Goal: Task Accomplishment & Management: Manage account settings

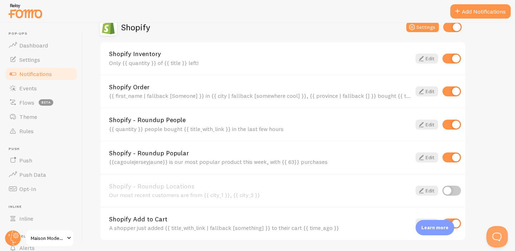
scroll to position [334, 0]
click at [427, 57] on link "Edit" at bounding box center [426, 59] width 23 height 10
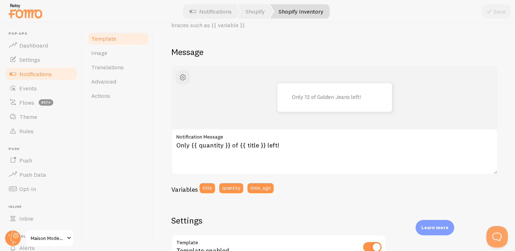
scroll to position [46, 0]
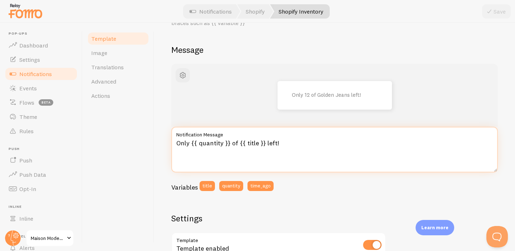
click at [221, 143] on textarea "Only {{ quantity }} of {{ title }} left!" at bounding box center [334, 150] width 326 height 46
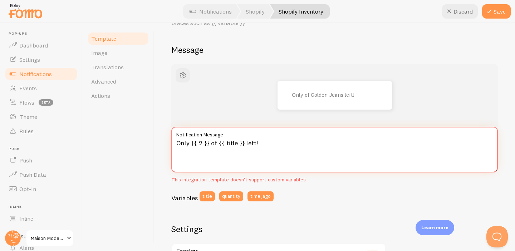
click at [238, 144] on textarea "Only {{ 2 }} of {{ title }} left!" at bounding box center [334, 150] width 326 height 46
click at [203, 142] on textarea "Only {{ 2 }} of {{ title }} left!" at bounding box center [334, 150] width 326 height 46
click at [234, 144] on textarea "Only {{ 3}} of {{ title }} left!" at bounding box center [334, 150] width 326 height 46
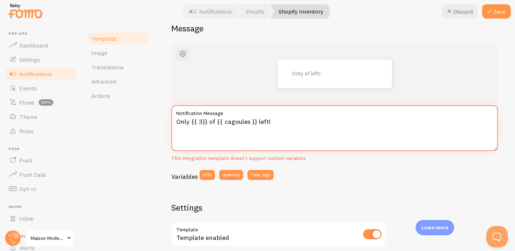
scroll to position [67, 0]
click at [364, 126] on textarea "Only {{ 3}} of {{ cagoules }} left!" at bounding box center [334, 129] width 326 height 46
click at [495, 12] on button "Save" at bounding box center [496, 11] width 29 height 14
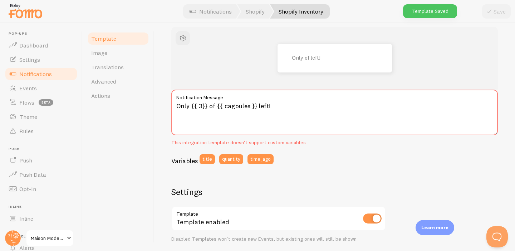
scroll to position [80, 0]
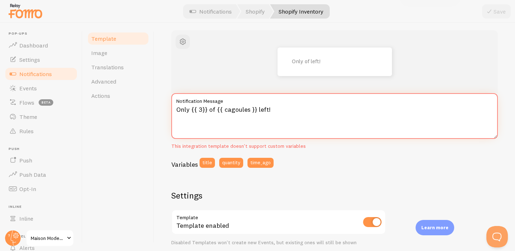
click at [224, 112] on textarea "Only {{ 3}} of {{ cagoules }} left!" at bounding box center [334, 116] width 326 height 46
click at [198, 111] on textarea "Only {{ 3}} of {{ cagoules }} left!" at bounding box center [334, 116] width 326 height 46
click at [224, 110] on textarea "Only {{3}} of {{ cagoules }} left!" at bounding box center [334, 116] width 326 height 46
click at [221, 111] on textarea "Only {{3}} of {{ cagoules }} left!" at bounding box center [334, 116] width 326 height 46
click at [247, 109] on textarea "Only {{3}} of {{cagoules }} left!" at bounding box center [334, 116] width 326 height 46
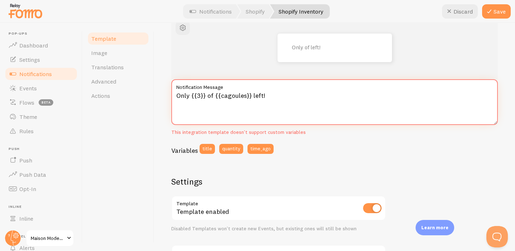
scroll to position [94, 0]
click at [227, 149] on button "quantity" at bounding box center [231, 149] width 24 height 10
click at [207, 152] on button "title" at bounding box center [207, 149] width 15 height 10
click at [454, 14] on button "Discard" at bounding box center [460, 11] width 36 height 14
type textarea "Only {{ 3}} of {{ cagoules }} left!"
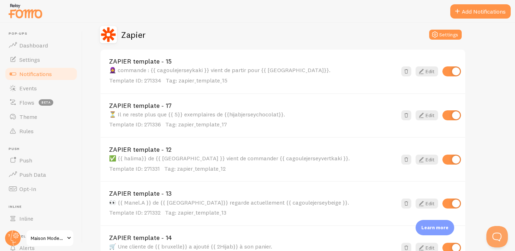
scroll to position [640, 0]
click at [432, 73] on link "Edit" at bounding box center [426, 71] width 23 height 10
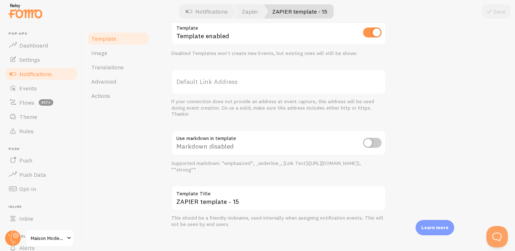
scroll to position [274, 0]
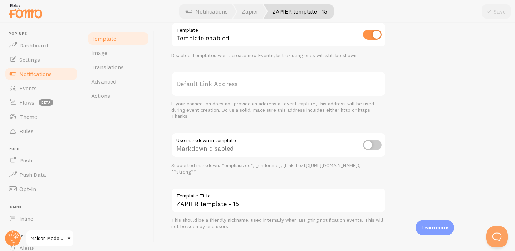
click at [369, 144] on input "checkbox" at bounding box center [372, 145] width 19 height 10
checkbox input "true"
click at [490, 13] on icon at bounding box center [489, 11] width 9 height 9
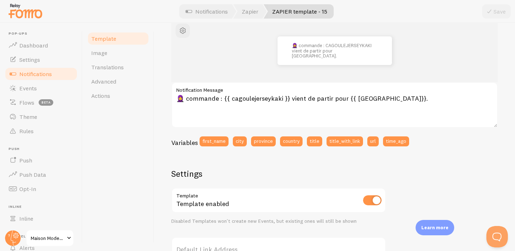
scroll to position [0, 0]
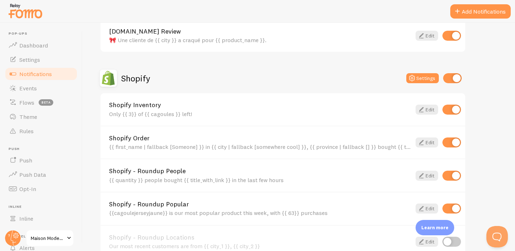
scroll to position [284, 0]
click at [432, 109] on link "Edit" at bounding box center [426, 109] width 23 height 10
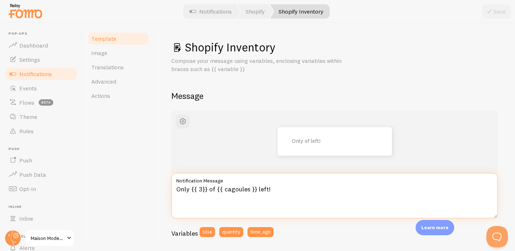
click at [254, 190] on textarea "Only {{ 3}} of {{ cagoules }} left!" at bounding box center [334, 196] width 326 height 46
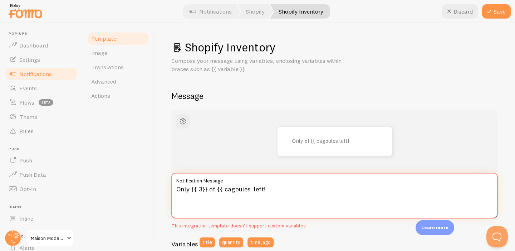
click at [208, 192] on textarea "Only {{ 3}} of {{ cagoules left!" at bounding box center [334, 196] width 326 height 46
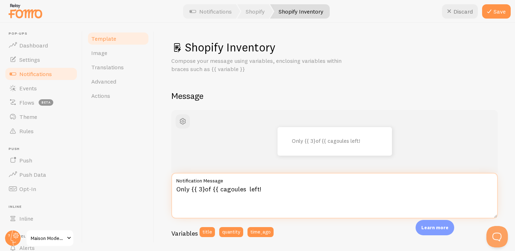
click at [197, 191] on textarea "Only {{ 3}of {{ cagoules left!" at bounding box center [334, 196] width 326 height 46
click at [198, 190] on textarea "Only 3}of {{ cagoules left!" at bounding box center [334, 196] width 326 height 46
drag, startPoint x: 256, startPoint y: 189, endPoint x: 238, endPoint y: 189, distance: 18.6
click at [238, 189] on textarea "Only 3}of {{ cagoules left!" at bounding box center [334, 196] width 326 height 46
type textarea "Only 3}of {{ cagoules"
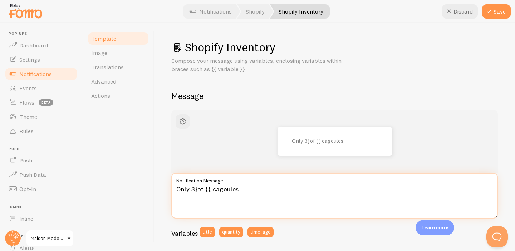
drag, startPoint x: 238, startPoint y: 191, endPoint x: 175, endPoint y: 193, distance: 63.3
click at [175, 193] on textarea "Only 3}of {{ cagoules" at bounding box center [334, 196] width 326 height 46
type textarea "selement 3 cagoules vert kaki en stok"
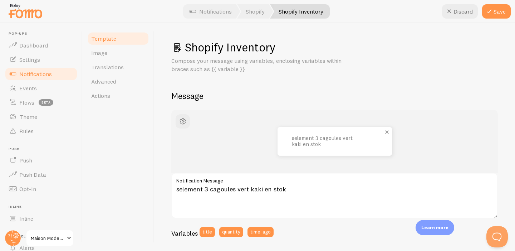
click at [292, 132] on div "selement 3 cagoules vert kaki en stok" at bounding box center [334, 141] width 114 height 29
click at [496, 13] on button "Save" at bounding box center [496, 11] width 29 height 14
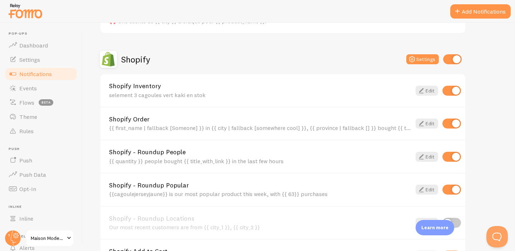
scroll to position [303, 0]
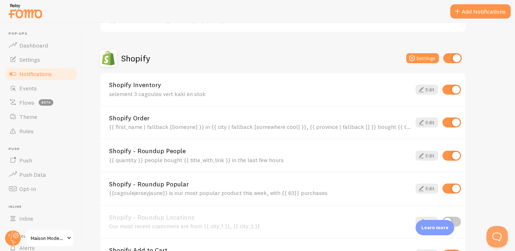
click at [452, 124] on input "checkbox" at bounding box center [451, 123] width 19 height 10
checkbox input "false"
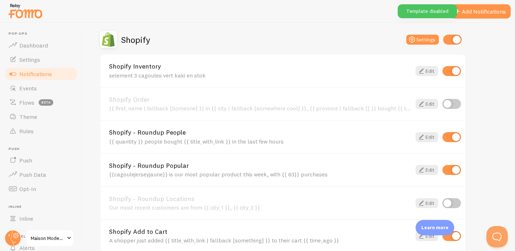
scroll to position [327, 0]
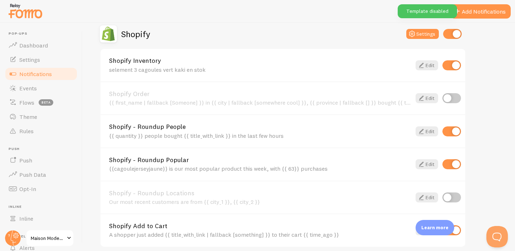
click at [449, 134] on input "checkbox" at bounding box center [451, 132] width 19 height 10
checkbox input "false"
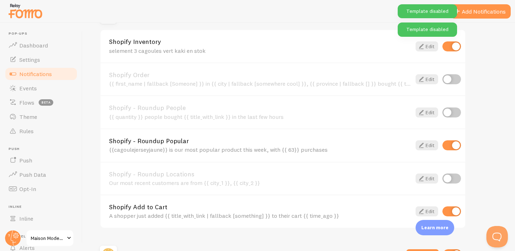
scroll to position [347, 0]
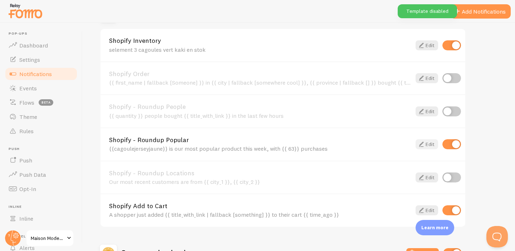
click at [430, 148] on link "Edit" at bounding box center [426, 144] width 23 height 10
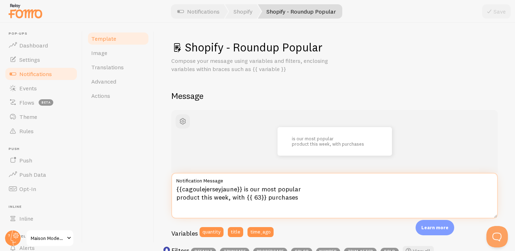
drag, startPoint x: 243, startPoint y: 188, endPoint x: 299, endPoint y: 190, distance: 56.5
click at [299, 190] on textarea "{{cagoulejerseyjaune}} is our most popular product this week, with {{ 63}} purc…" at bounding box center [334, 196] width 326 height 46
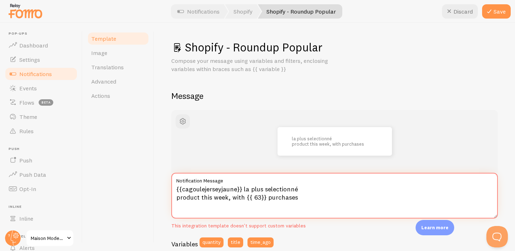
drag, startPoint x: 229, startPoint y: 199, endPoint x: 176, endPoint y: 198, distance: 52.9
click at [176, 198] on textarea "{{cagoulejerseyjaune}} la plus selectionné product this week, with {{ 63}} purc…" at bounding box center [334, 196] width 326 height 46
click at [226, 198] on textarea "{{cagoulejerseyjaune}} la plus selectionné des produits with {{ 63}} purchases" at bounding box center [334, 196] width 326 height 46
click at [281, 197] on textarea "{{cagoulejerseyjaune}} la plus selectionné des produits avec {{ 63}} purchases" at bounding box center [334, 196] width 326 height 46
drag, startPoint x: 247, startPoint y: 198, endPoint x: 229, endPoint y: 199, distance: 18.6
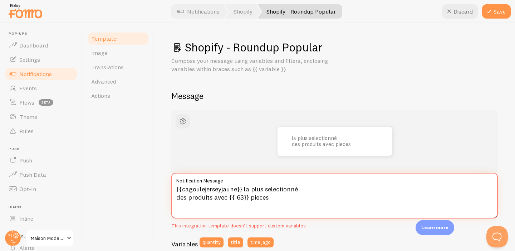
click at [229, 199] on textarea "{{cagoulejerseyjaune}} la plus selectionné des produits avec {{ 63}} pieces" at bounding box center [334, 196] width 326 height 46
click at [243, 189] on textarea "{{cagoulejerseyjaune}} la plus selectionné des produits avec 49 pieces" at bounding box center [334, 196] width 326 height 46
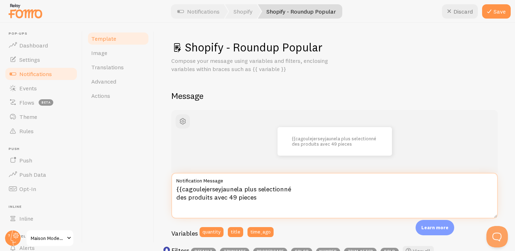
click at [182, 192] on textarea "{{cagoulejerseyjaunela plus selectionné des produits avec 49 pieces" at bounding box center [334, 196] width 326 height 46
click at [245, 189] on textarea "la cagoulejerseyjaunela plus selectionné des produits avec 49 pieces" at bounding box center [334, 196] width 326 height 46
click at [239, 191] on textarea "la cagoulejerseyjaune le plus selectionné des produits avec 49 pieces" at bounding box center [334, 196] width 326 height 46
type textarea "la cagoulejerseyjaune,le plus selectionné des produits avec 49 pieces"
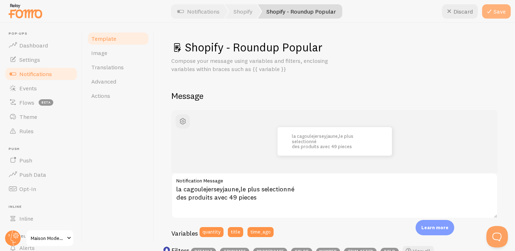
click at [494, 11] on button "Save" at bounding box center [496, 11] width 29 height 14
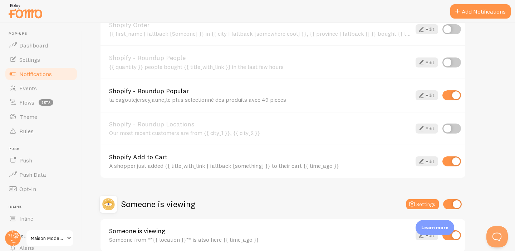
scroll to position [397, 0]
click at [451, 162] on input "checkbox" at bounding box center [451, 161] width 19 height 10
checkbox input "false"
